Goal: Find specific page/section: Locate item on page

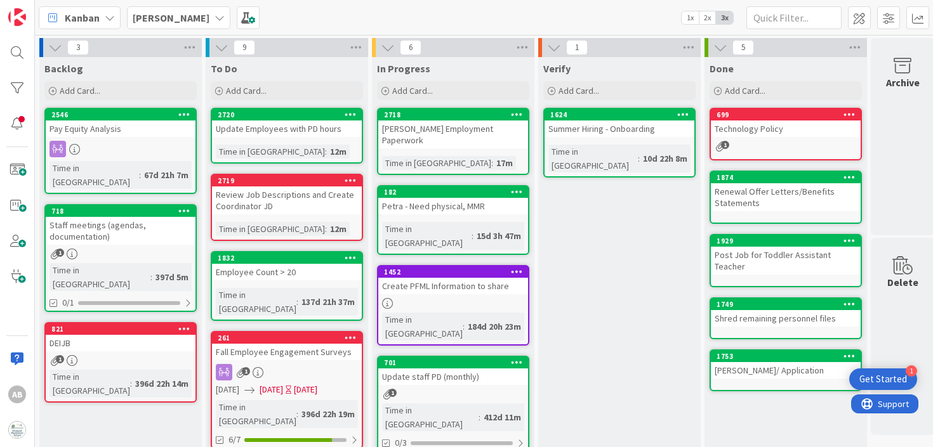
click at [452, 198] on div "Petra - Need physical, MMR" at bounding box center [453, 206] width 150 height 16
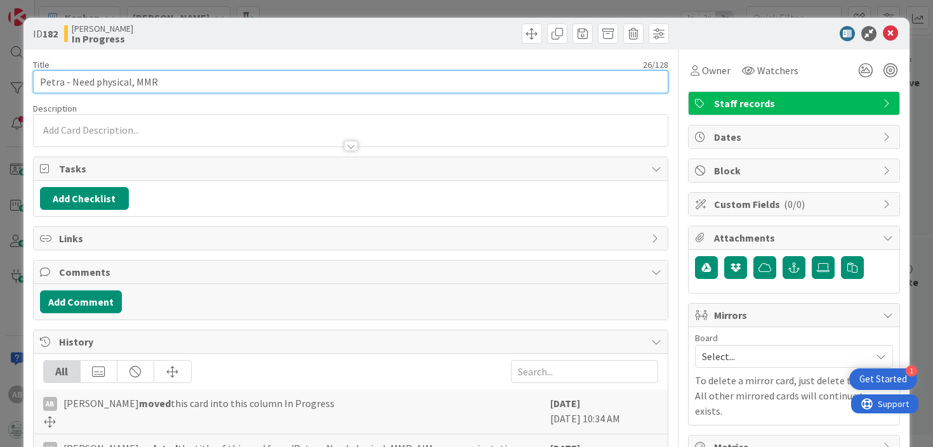
click at [187, 79] on input "Petra - Need physical, MMR" at bounding box center [351, 81] width 636 height 23
drag, startPoint x: 225, startPoint y: 82, endPoint x: 157, endPoint y: 83, distance: 68.5
click at [157, 83] on input "[PERSON_NAME] - Need physical, MMR 9/8 Follow up!!" at bounding box center [351, 81] width 636 height 23
click at [66, 84] on input "Petra - Need physical, MMR" at bounding box center [351, 81] width 636 height 23
paste input "9/8 Follow up!!"
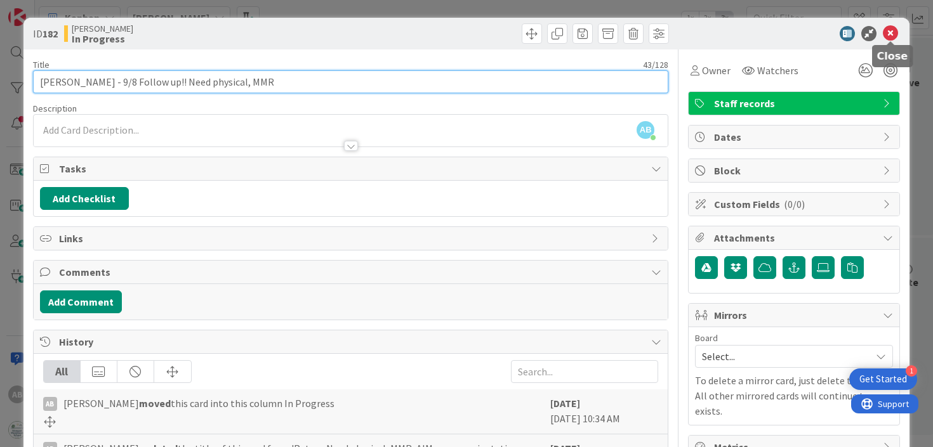
type input "[PERSON_NAME] - 9/8 Follow up!! Need physical, MMR"
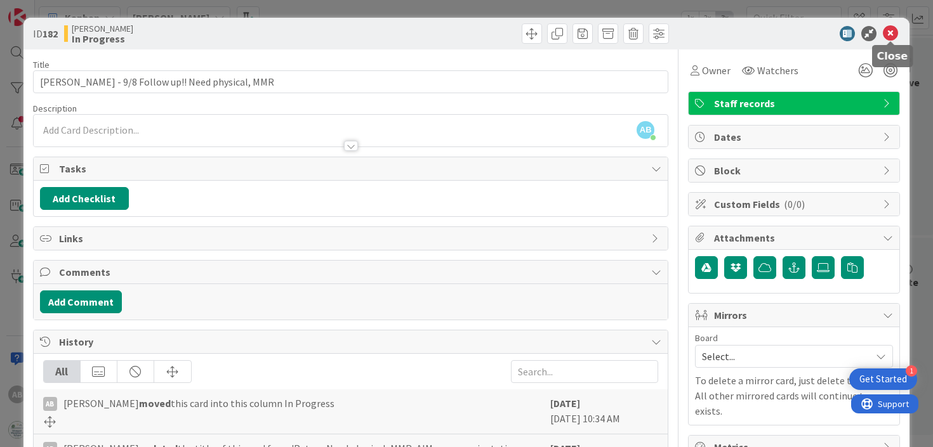
click at [888, 33] on icon at bounding box center [890, 33] width 15 height 15
